Goal: Find specific page/section: Find specific page/section

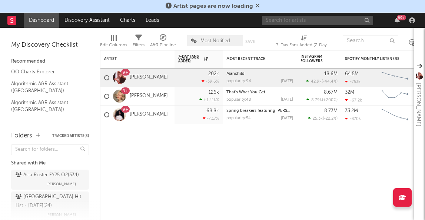
click at [281, 21] on input "text" at bounding box center [317, 20] width 111 height 9
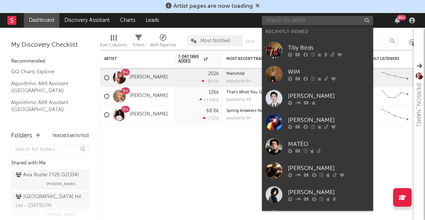
click at [281, 21] on input "text" at bounding box center [317, 20] width 111 height 9
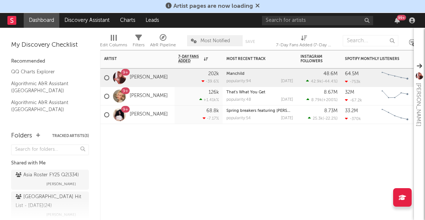
click at [183, 176] on div "Artist Notifications 7-Day Fans Added WoW % Change Most Recent Track Popularity…" at bounding box center [257, 135] width 314 height 170
